Goal: Transaction & Acquisition: Obtain resource

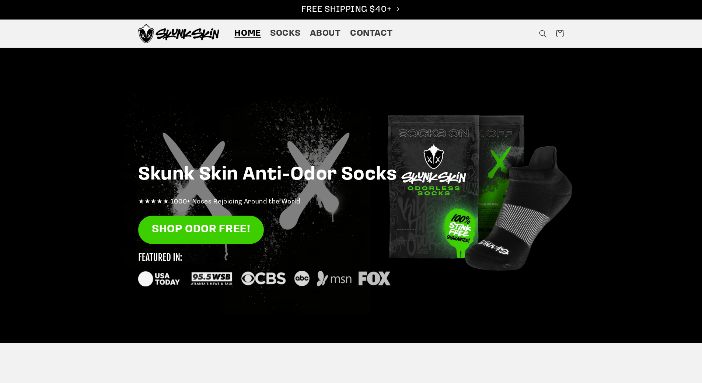
click at [95, 67] on div at bounding box center [351, 195] width 702 height 295
click at [78, 32] on sticky-header "Home Socks About Contact Twitter Instagram TikTok Home Socks About Contact" at bounding box center [351, 34] width 702 height 28
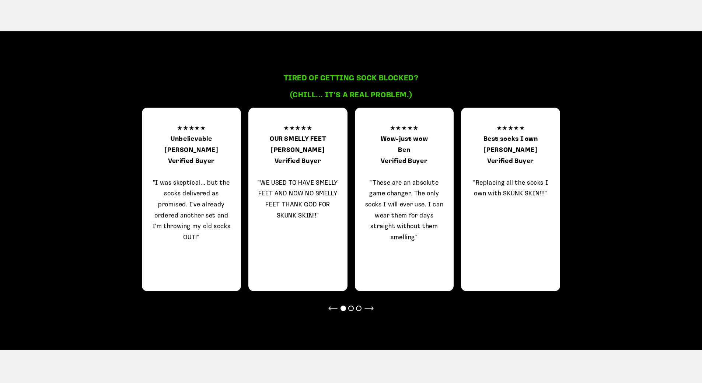
scroll to position [1798, 0]
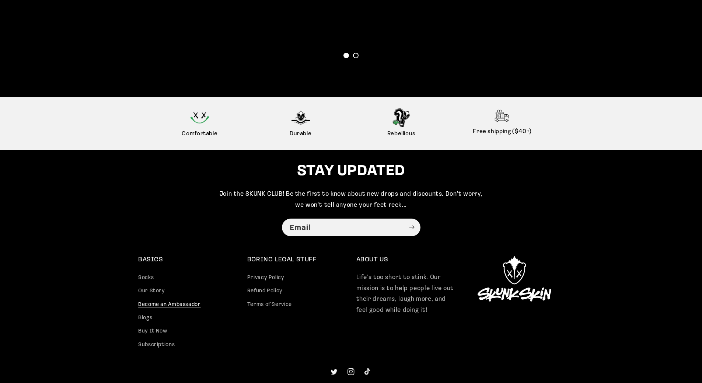
click at [161, 298] on link "Become an Ambassador" at bounding box center [169, 304] width 63 height 13
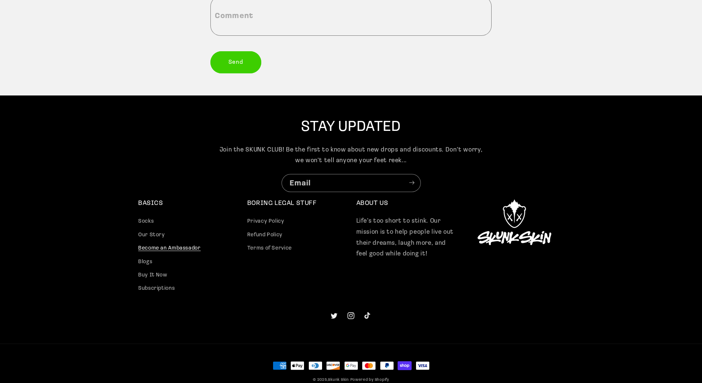
scroll to position [214, 0]
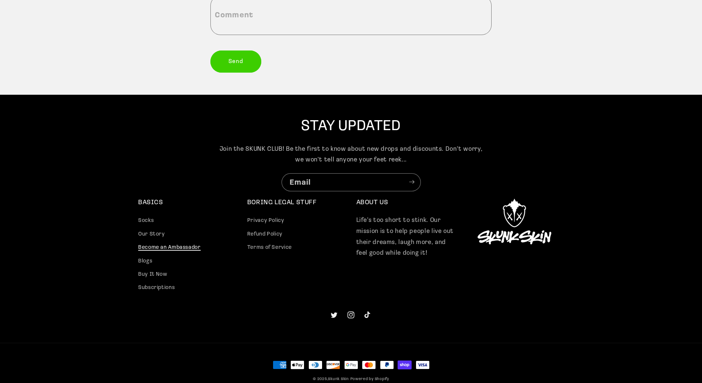
click at [175, 245] on link "Become an Ambassador" at bounding box center [169, 247] width 63 height 13
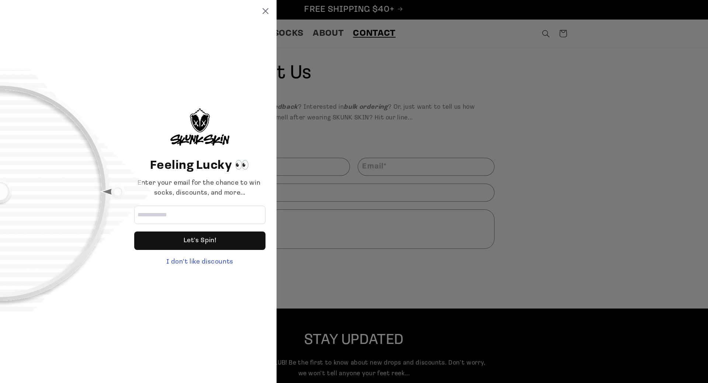
click at [324, 123] on div "Feeling Lucky 👀 Enter your email for the chance to win socks, discounts, and mo…" at bounding box center [354, 191] width 708 height 383
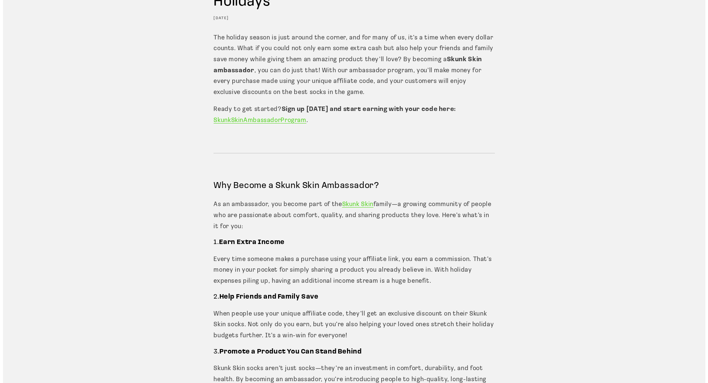
scroll to position [368, 0]
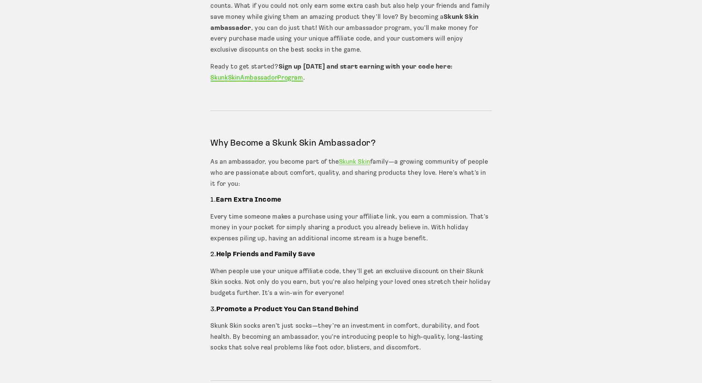
click at [277, 77] on span "Program" at bounding box center [289, 78] width 25 height 6
